Goal: Information Seeking & Learning: Check status

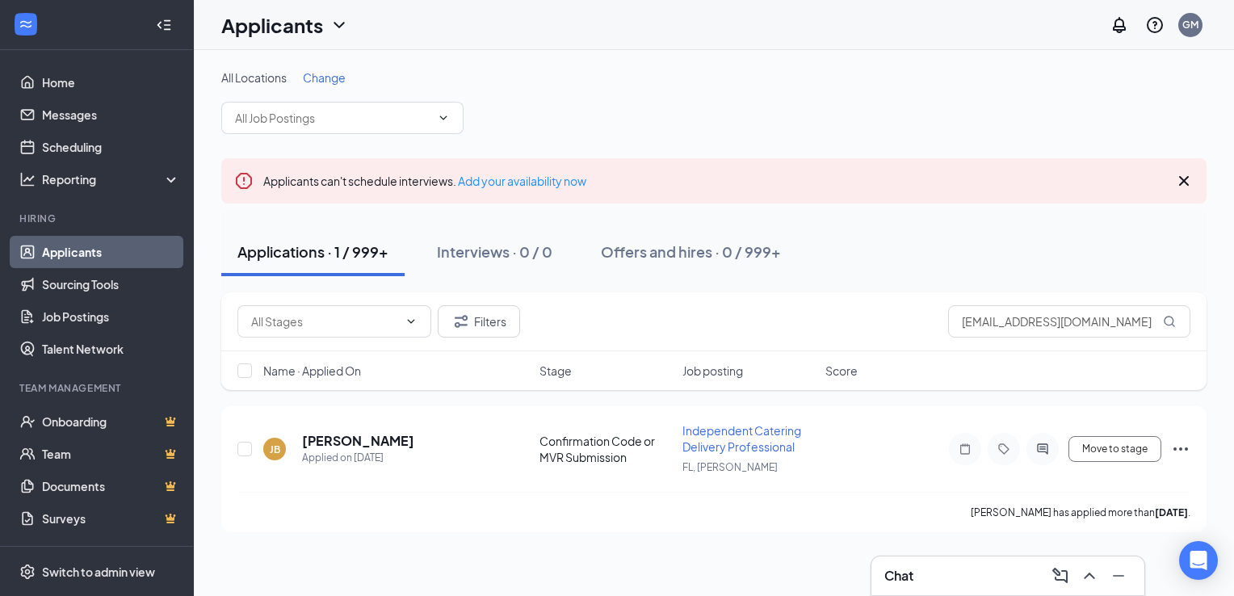
click at [1001, 326] on input "[EMAIL_ADDRESS][DOMAIN_NAME]" at bounding box center [1069, 321] width 242 height 32
type input "[EMAIL_ADDRESS][DOMAIN_NAME]"
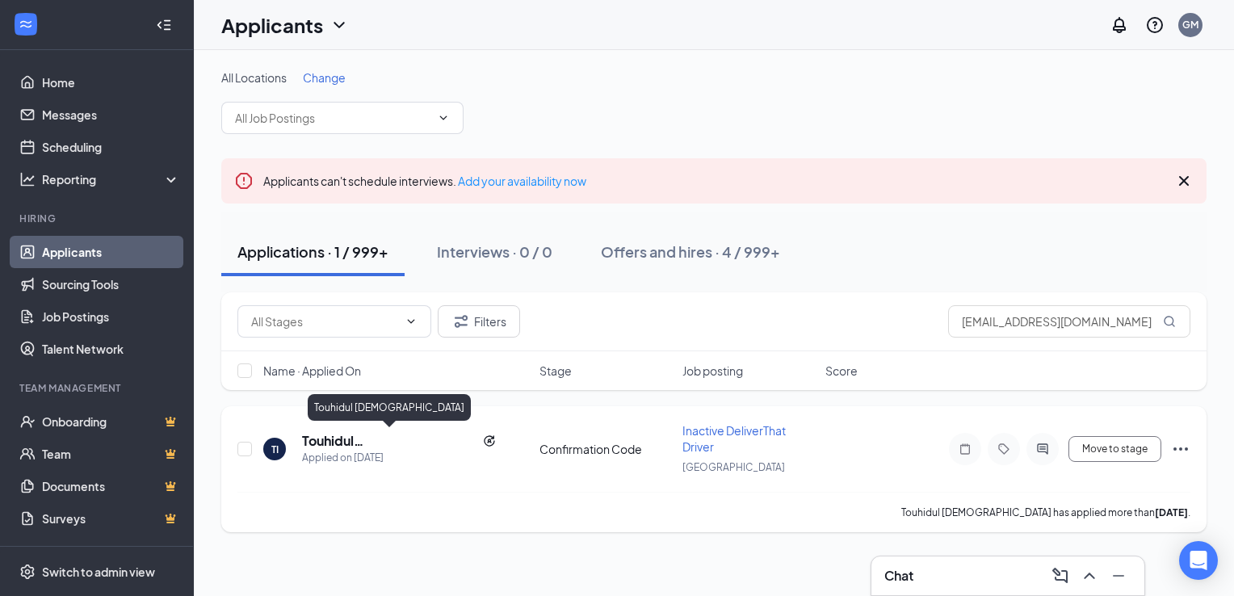
click at [377, 438] on h5 "Touhidul [DEMOGRAPHIC_DATA]" at bounding box center [389, 441] width 174 height 18
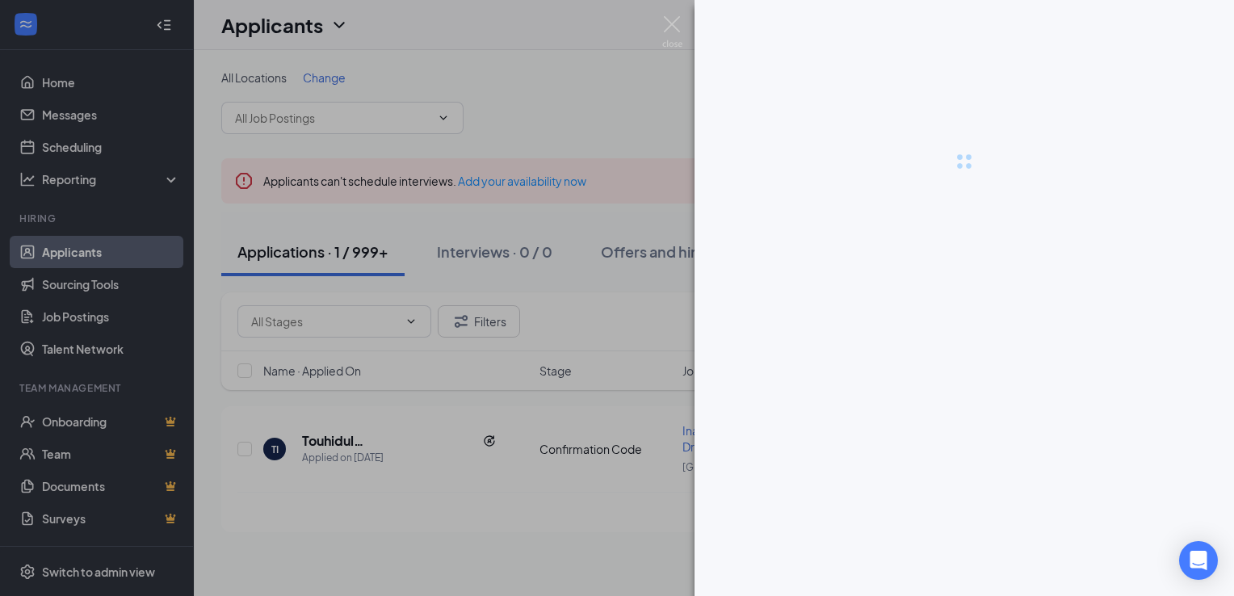
click at [441, 415] on div at bounding box center [617, 298] width 1234 height 596
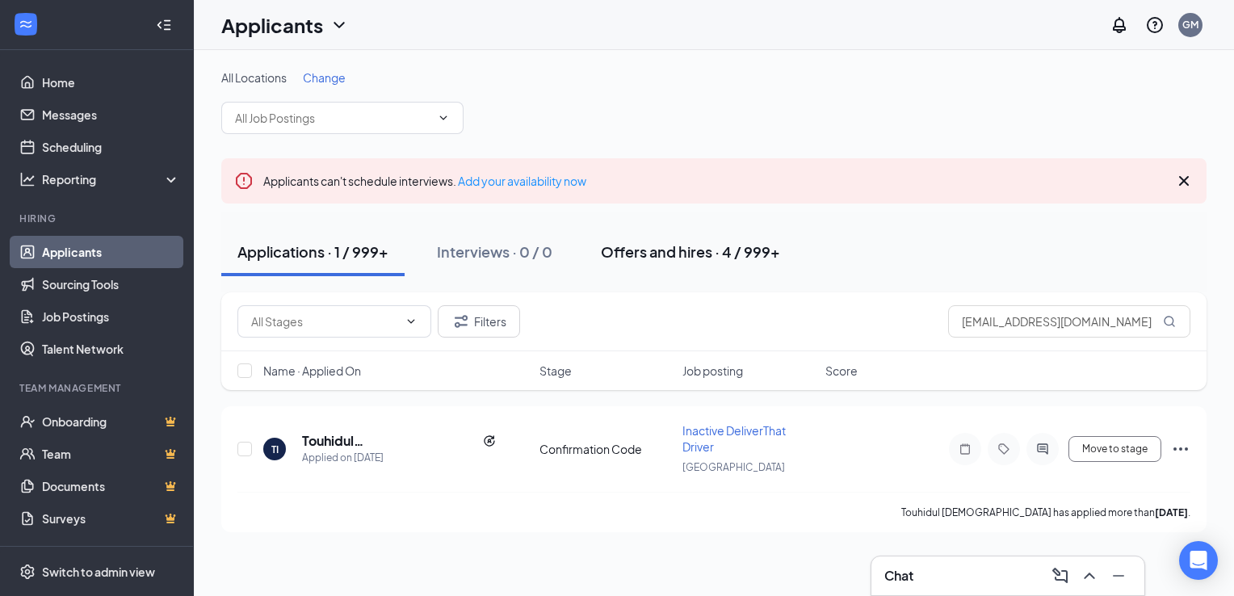
click at [670, 266] on button "Offers and hires · 4 / 999+" at bounding box center [691, 252] width 212 height 48
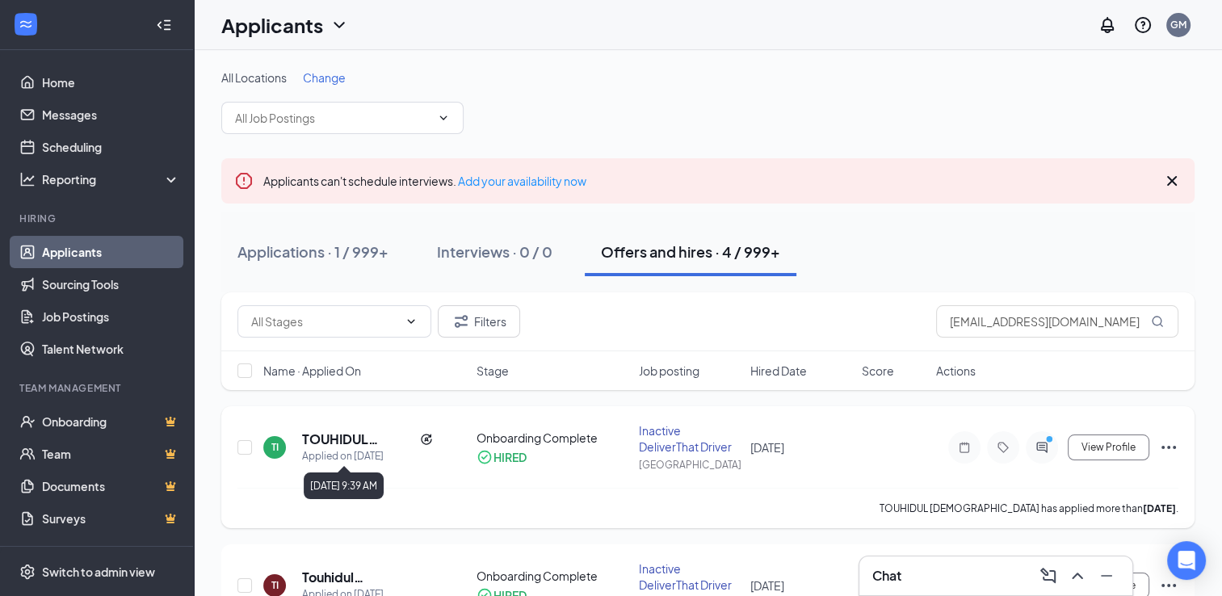
click at [357, 451] on div "Applied on [DATE]" at bounding box center [367, 456] width 131 height 16
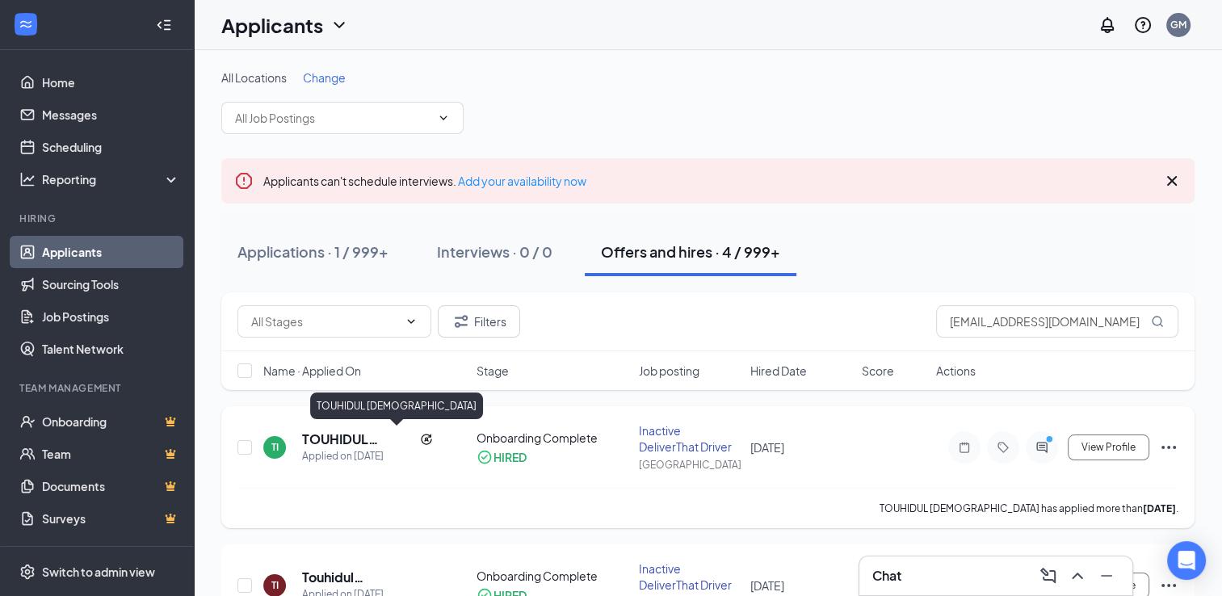
click at [364, 434] on h5 "TOUHIDUL [DEMOGRAPHIC_DATA]" at bounding box center [357, 439] width 111 height 18
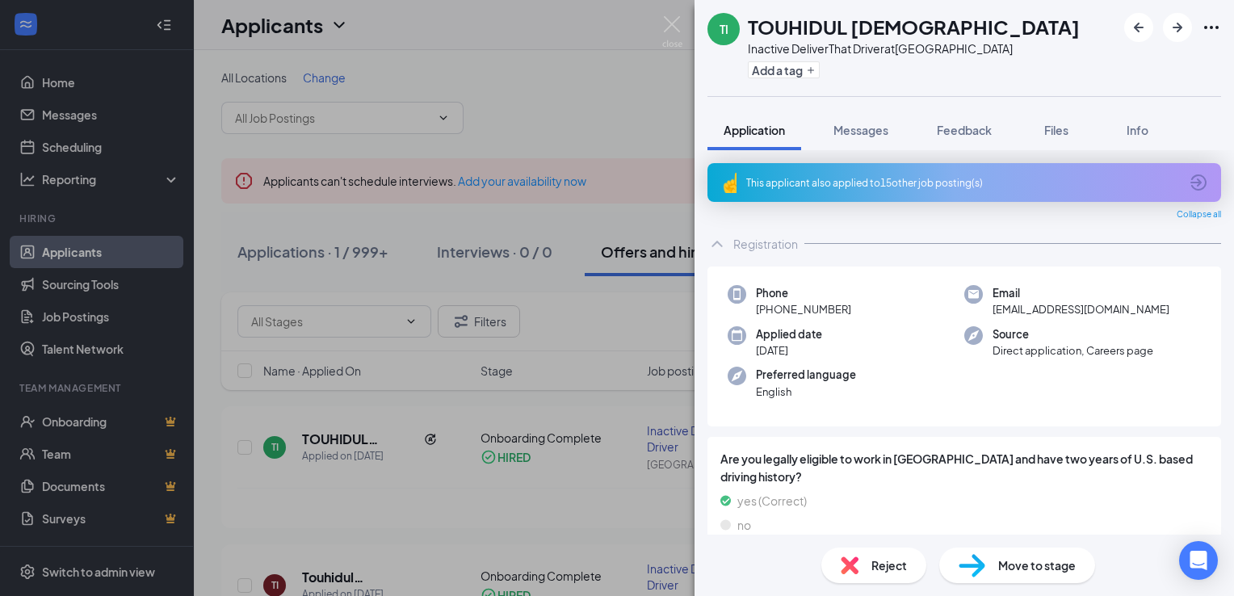
click at [459, 287] on div "TI TOUHIDUL [DEMOGRAPHIC_DATA] Inactive DeliverThat Driver at [GEOGRAPHIC_DATA]…" at bounding box center [617, 298] width 1234 height 596
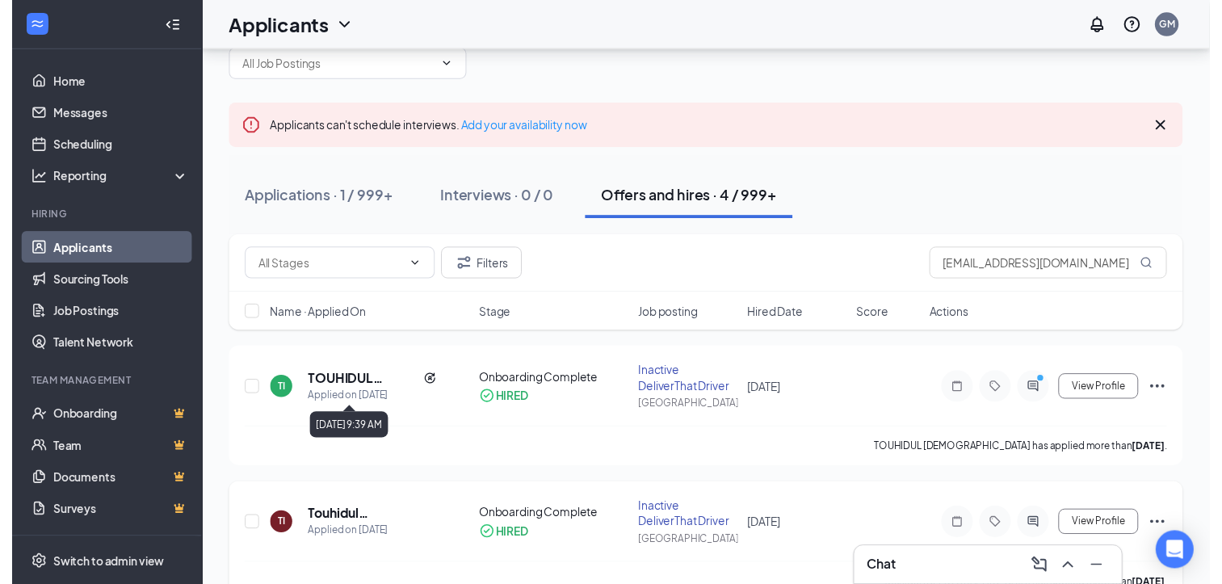
scroll to position [162, 0]
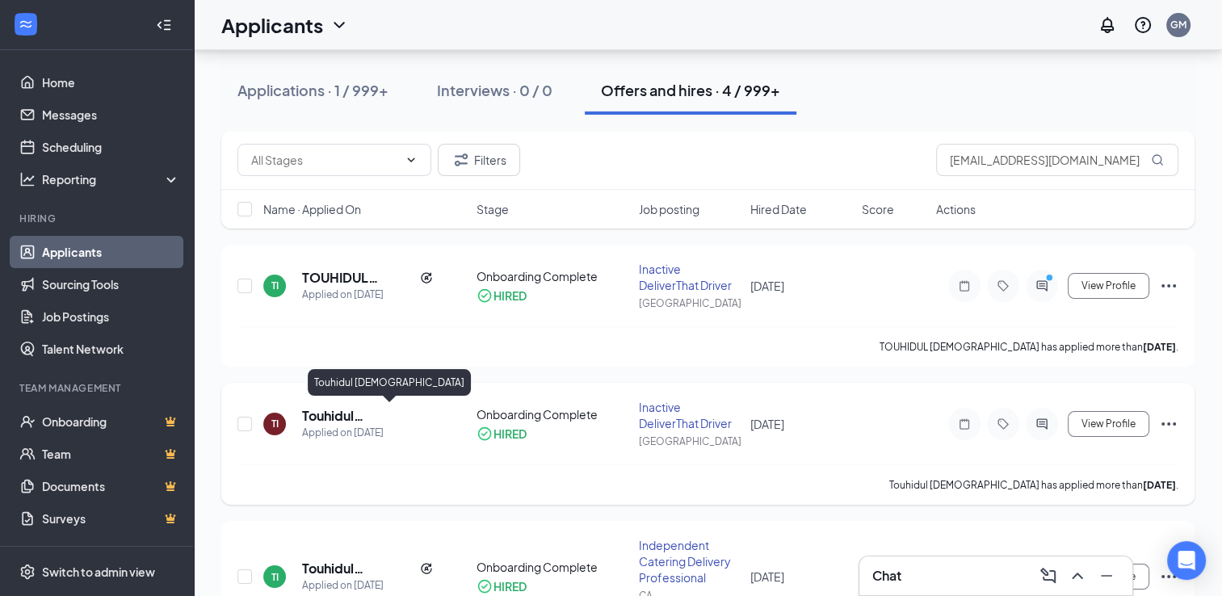
click at [320, 421] on h5 "Touhidul [DEMOGRAPHIC_DATA]" at bounding box center [367, 416] width 131 height 18
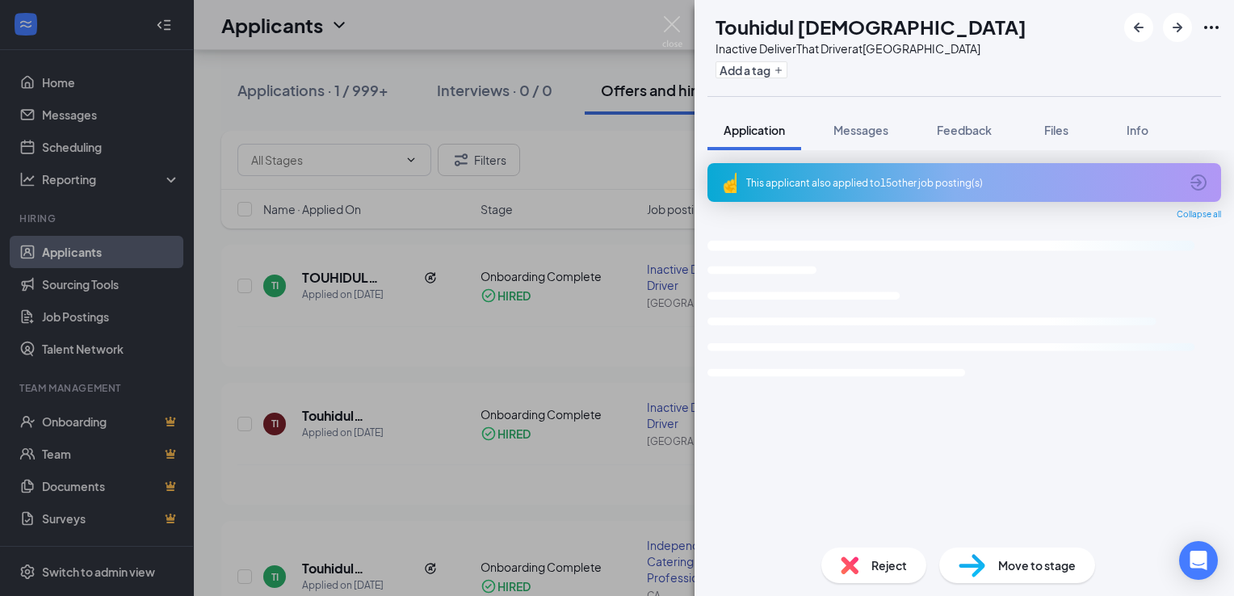
click at [599, 170] on div "TI Touhidul [DEMOGRAPHIC_DATA] Inactive DeliverThat Driver at [GEOGRAPHIC_DATA]…" at bounding box center [617, 298] width 1234 height 596
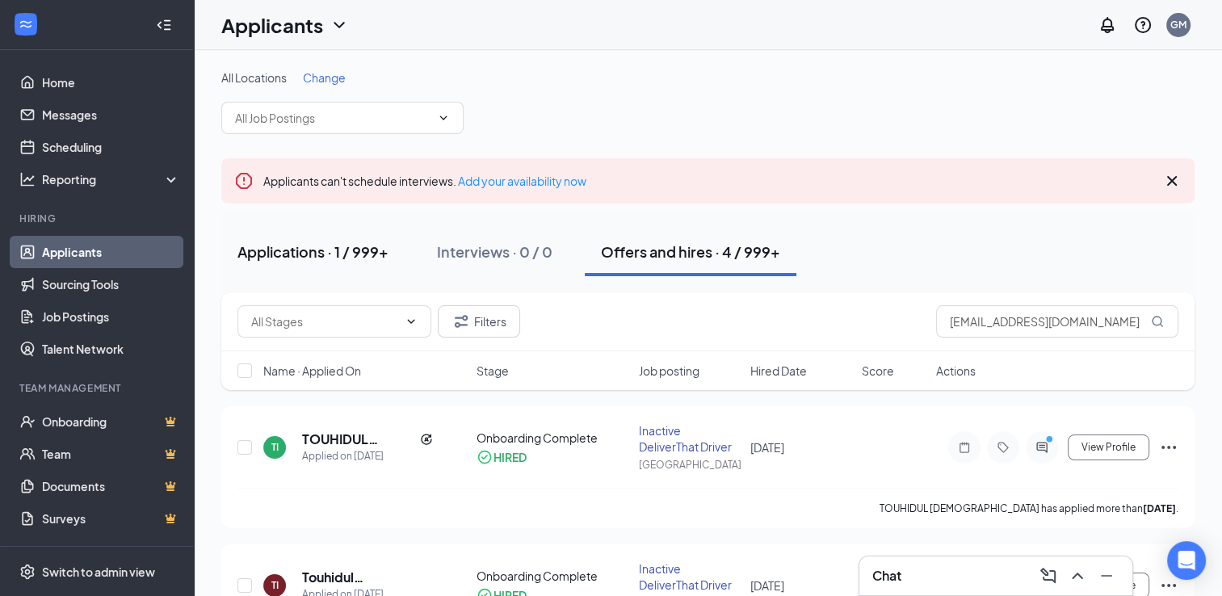
click at [294, 250] on div "Applications · 1 / 999+" at bounding box center [312, 251] width 151 height 20
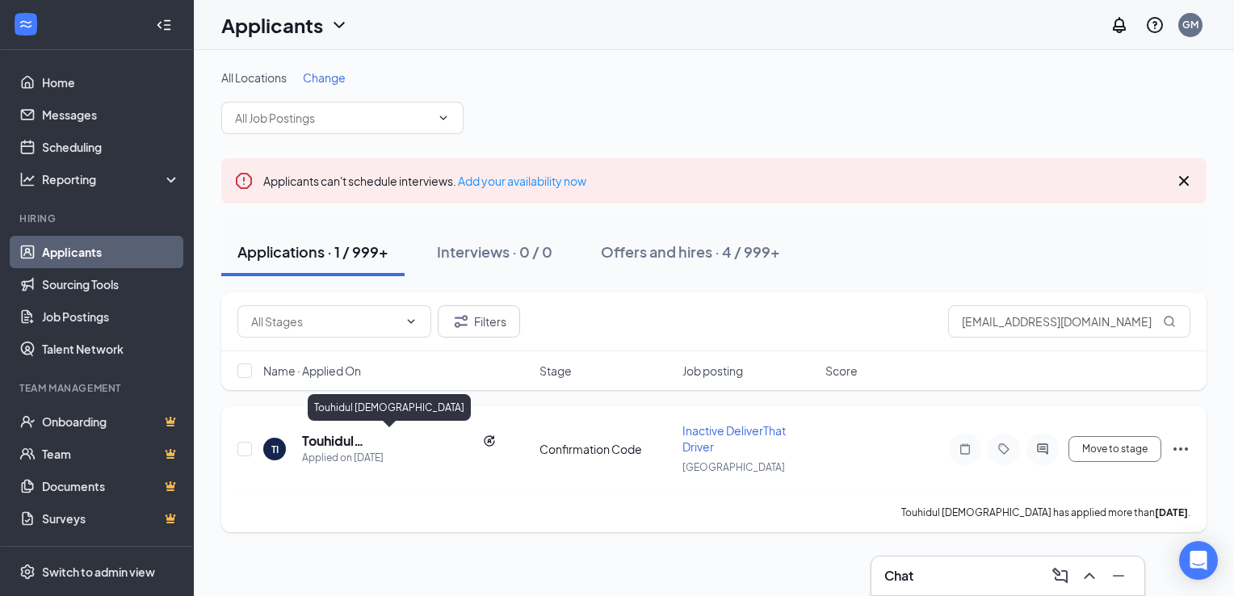
click at [378, 439] on h5 "Touhidul [DEMOGRAPHIC_DATA]" at bounding box center [389, 441] width 174 height 18
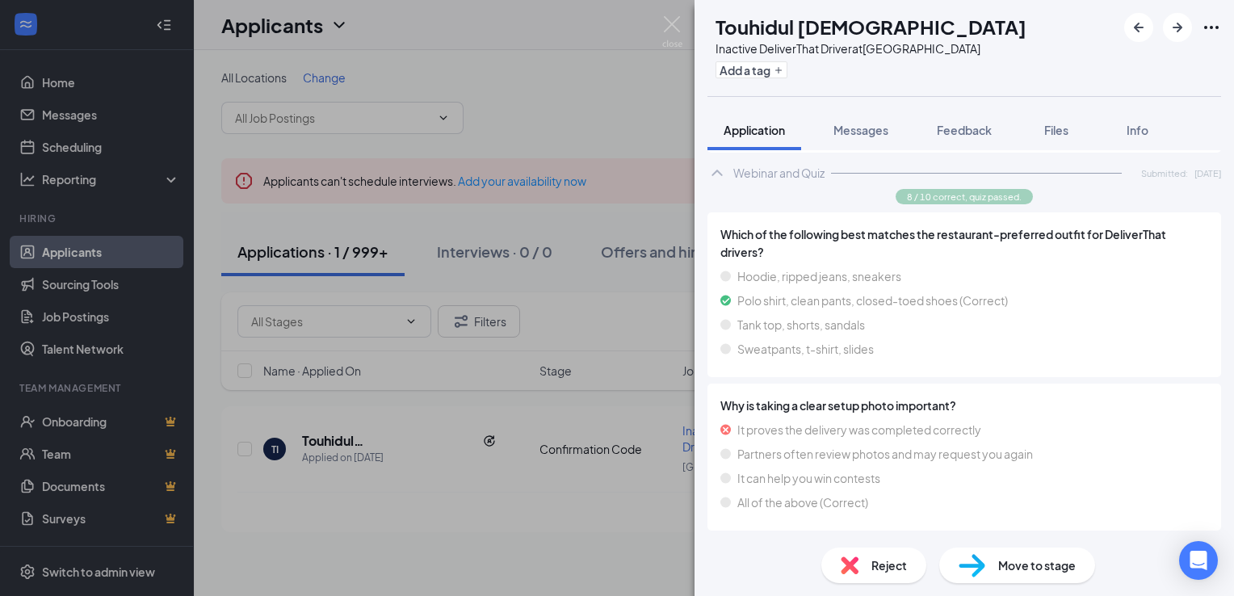
scroll to position [727, 0]
